Goal: Task Accomplishment & Management: Manage account settings

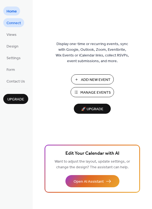
click at [19, 22] on span "Connect" at bounding box center [14, 23] width 14 height 6
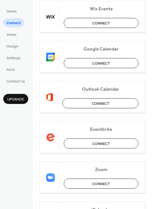
scroll to position [82, 0]
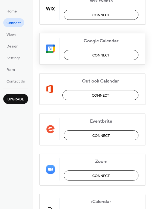
click at [99, 55] on span "Connect" at bounding box center [101, 55] width 18 height 6
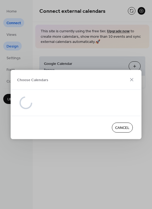
scroll to position [0, 0]
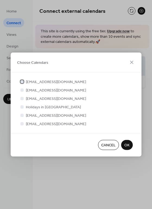
click at [22, 82] on div at bounding box center [21, 81] width 3 height 3
click at [23, 98] on div at bounding box center [21, 98] width 3 height 3
click at [23, 91] on div at bounding box center [21, 89] width 3 height 3
click at [23, 89] on div at bounding box center [21, 89] width 3 height 3
click at [23, 90] on div at bounding box center [21, 89] width 3 height 3
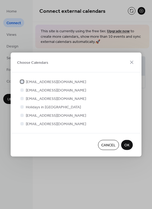
click at [22, 82] on icon at bounding box center [22, 81] width 2 height 1
click at [21, 125] on div at bounding box center [21, 123] width 3 height 3
click at [127, 143] on span "OK" at bounding box center [126, 146] width 5 height 6
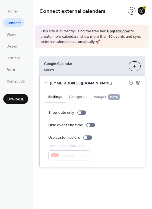
click at [135, 67] on button "Choose Calendars" at bounding box center [135, 66] width 12 height 10
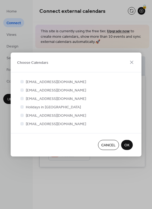
click at [128, 144] on span "OK" at bounding box center [126, 146] width 5 height 6
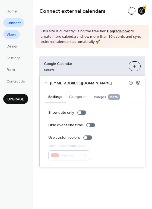
click at [14, 35] on span "Views" at bounding box center [12, 35] width 10 height 6
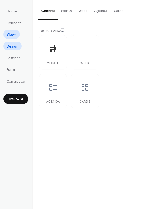
click at [11, 46] on span "Design" at bounding box center [13, 47] width 12 height 6
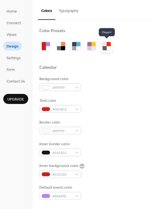
click at [106, 46] on div at bounding box center [105, 48] width 4 height 4
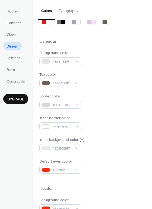
scroll to position [27, 0]
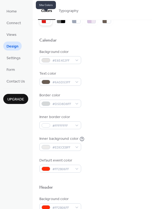
click at [46, 22] on div at bounding box center [48, 21] width 4 height 4
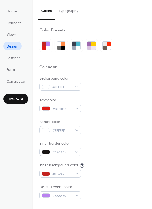
scroll to position [0, 0]
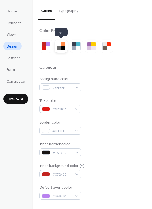
click at [59, 47] on div at bounding box center [59, 48] width 4 height 4
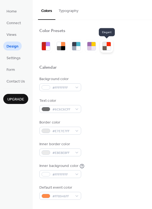
click at [104, 47] on div at bounding box center [105, 48] width 4 height 4
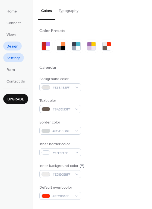
click at [15, 60] on span "Settings" at bounding box center [14, 58] width 14 height 6
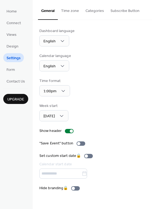
click at [17, 74] on ul "Home Connect Views Design Settings Form Contact Us" at bounding box center [15, 46] width 25 height 79
click at [13, 70] on span "Form" at bounding box center [11, 70] width 8 height 6
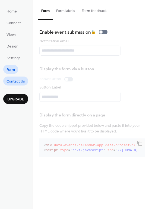
click at [18, 81] on span "Contact Us" at bounding box center [16, 82] width 18 height 6
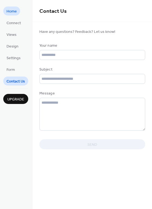
click at [16, 11] on span "Home" at bounding box center [12, 12] width 10 height 6
